Goal: Task Accomplishment & Management: Use online tool/utility

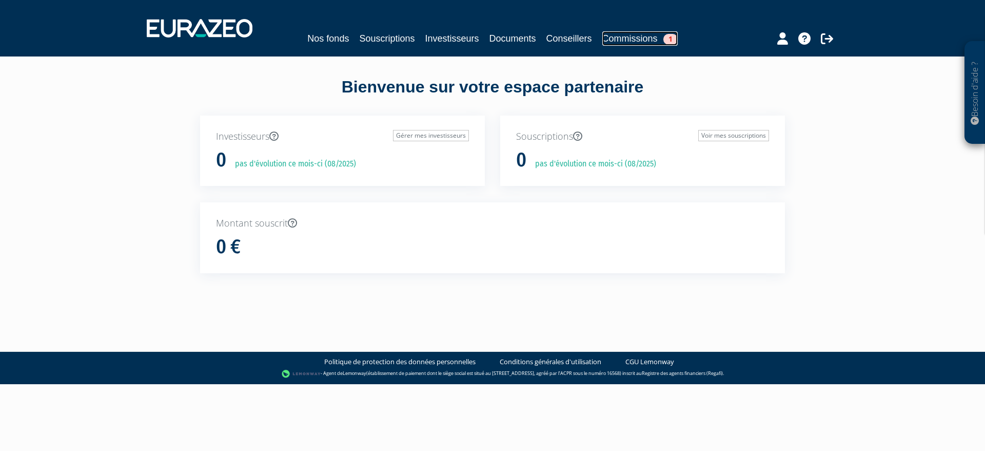
click at [611, 36] on link "Commissions 1" at bounding box center [639, 38] width 75 height 14
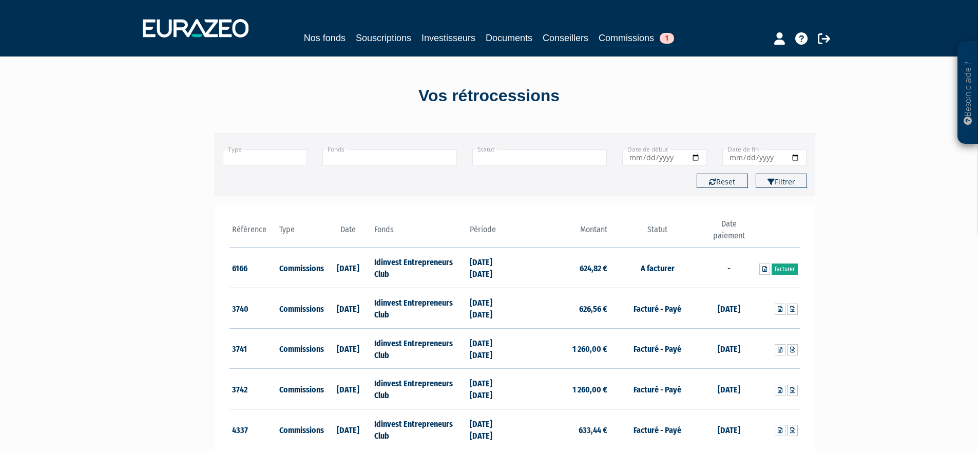
click at [783, 268] on link "Facturer" at bounding box center [784, 268] width 26 height 11
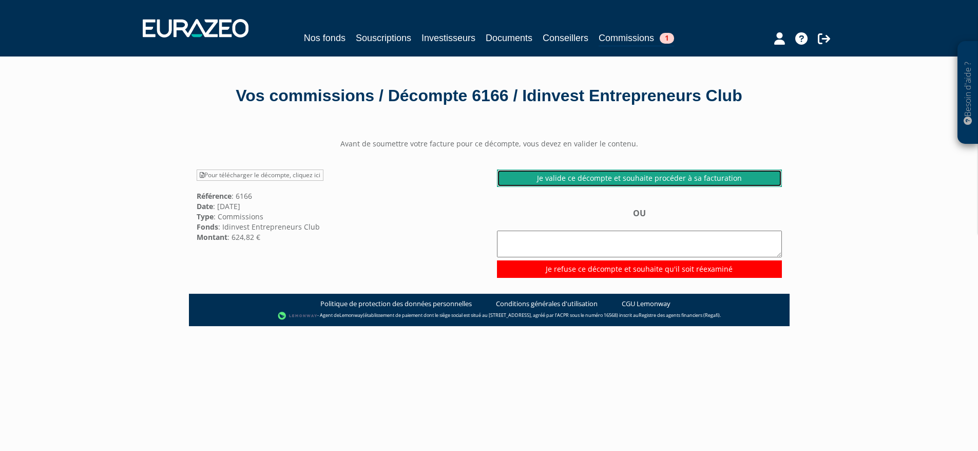
click at [744, 185] on link "Je valide ce décompte et souhaite procéder à sa facturation" at bounding box center [639, 177] width 285 height 17
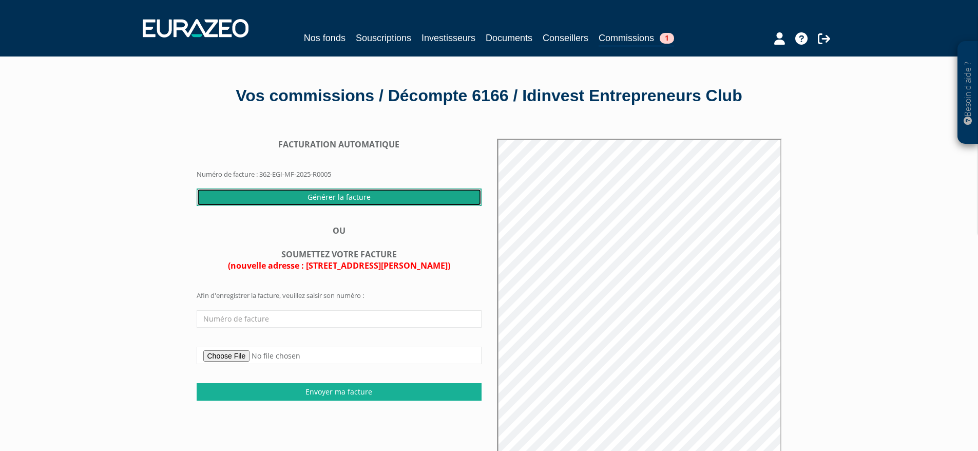
click at [374, 203] on input "Générer la facture" at bounding box center [339, 196] width 285 height 17
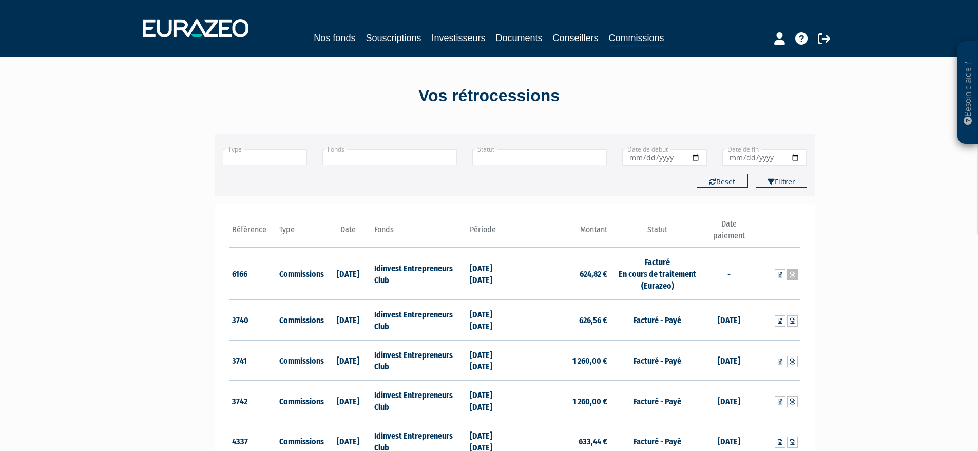
click at [795, 275] on link at bounding box center [792, 274] width 11 height 11
